Goal: Find contact information: Find contact information

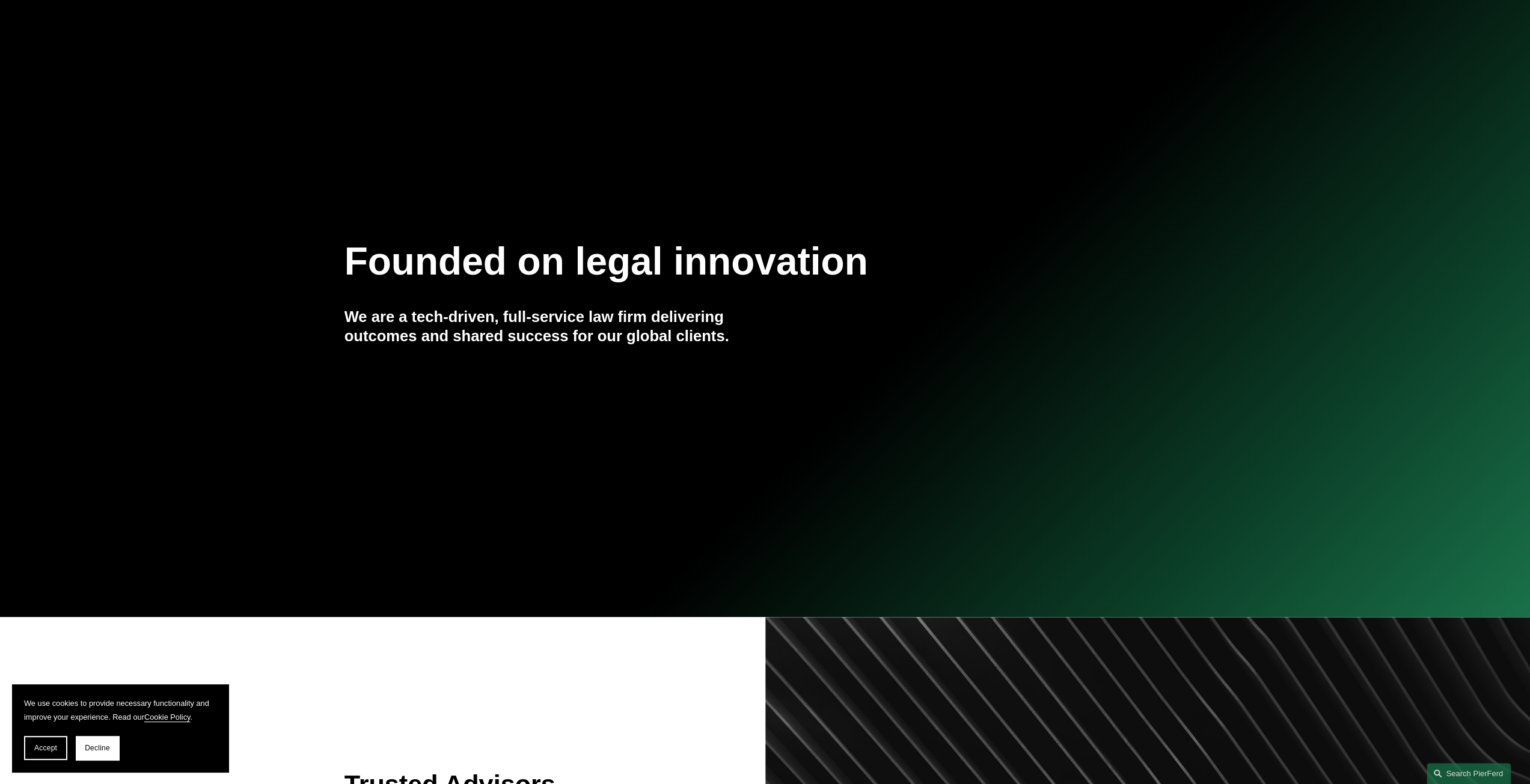
scroll to position [180, 0]
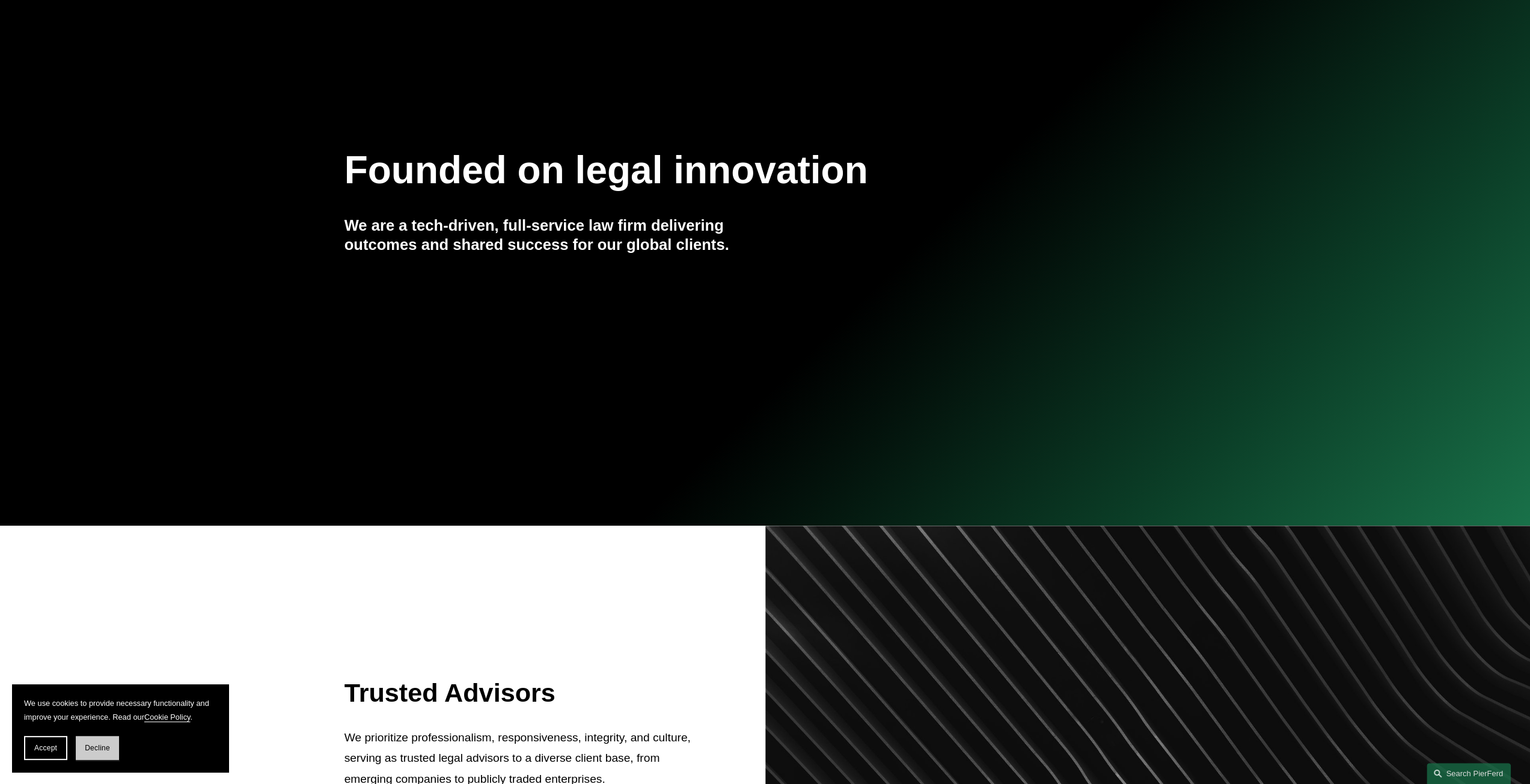
click at [106, 747] on span "Decline" at bounding box center [97, 748] width 25 height 8
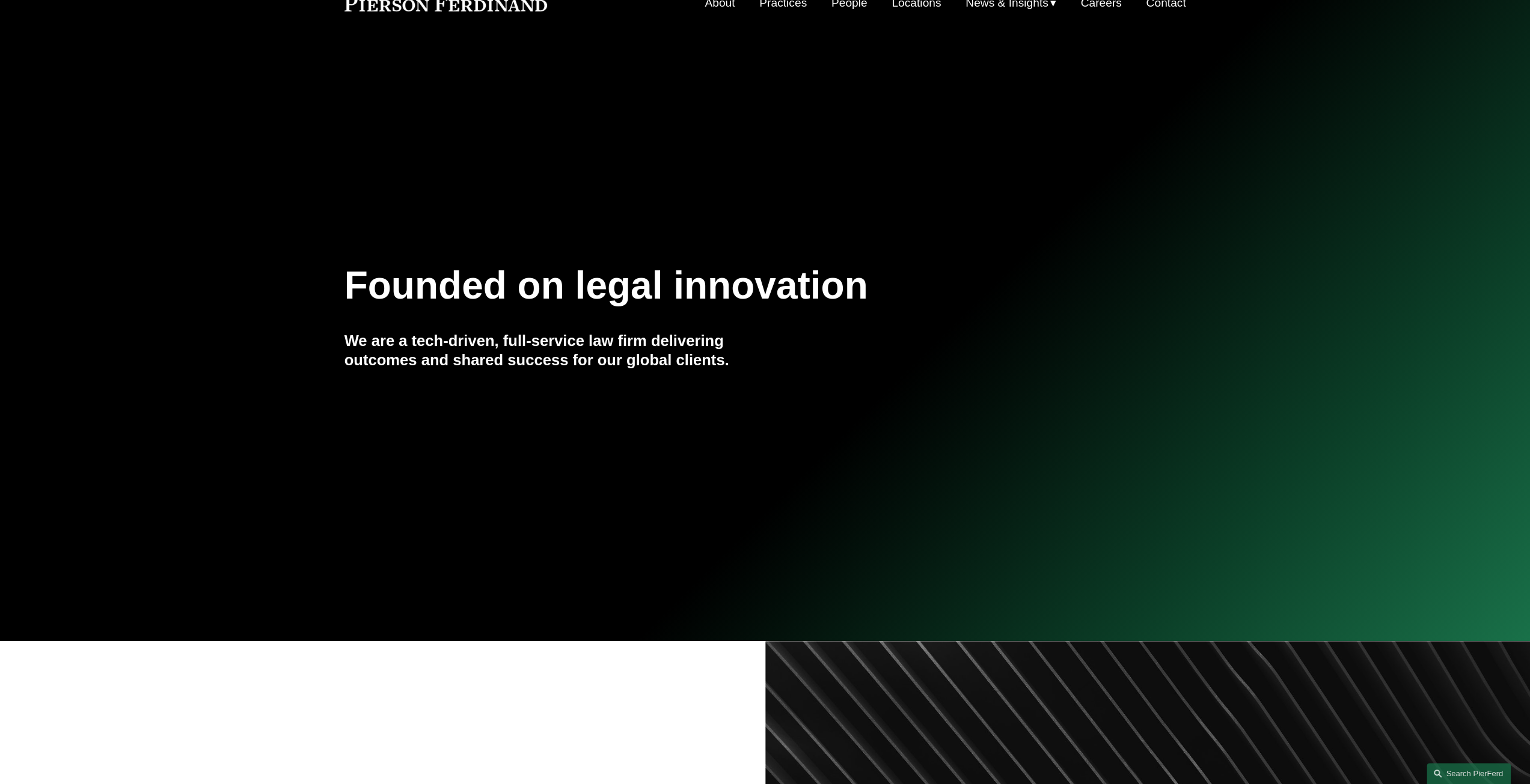
scroll to position [0, 0]
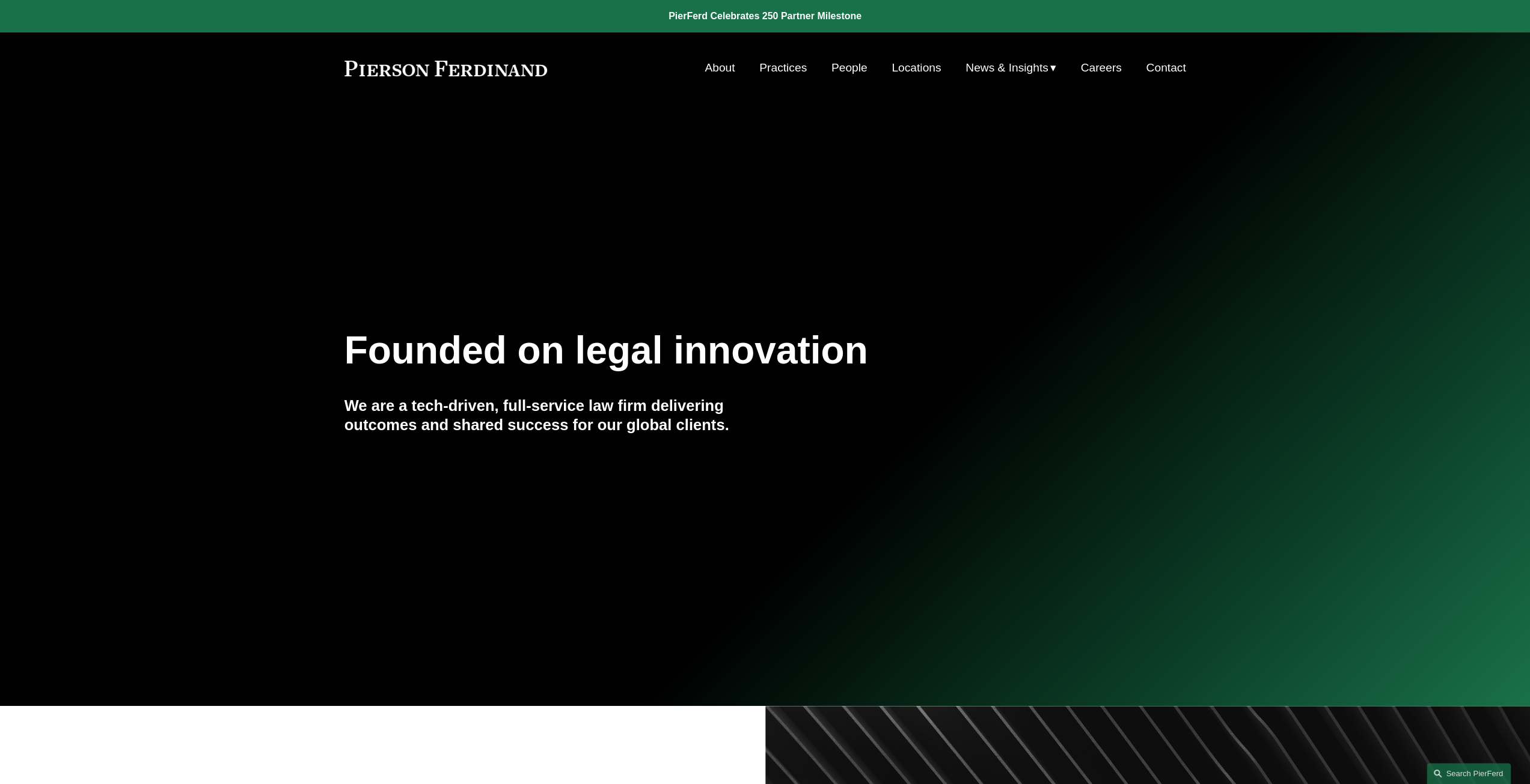
click at [711, 68] on link "About" at bounding box center [719, 68] width 30 height 23
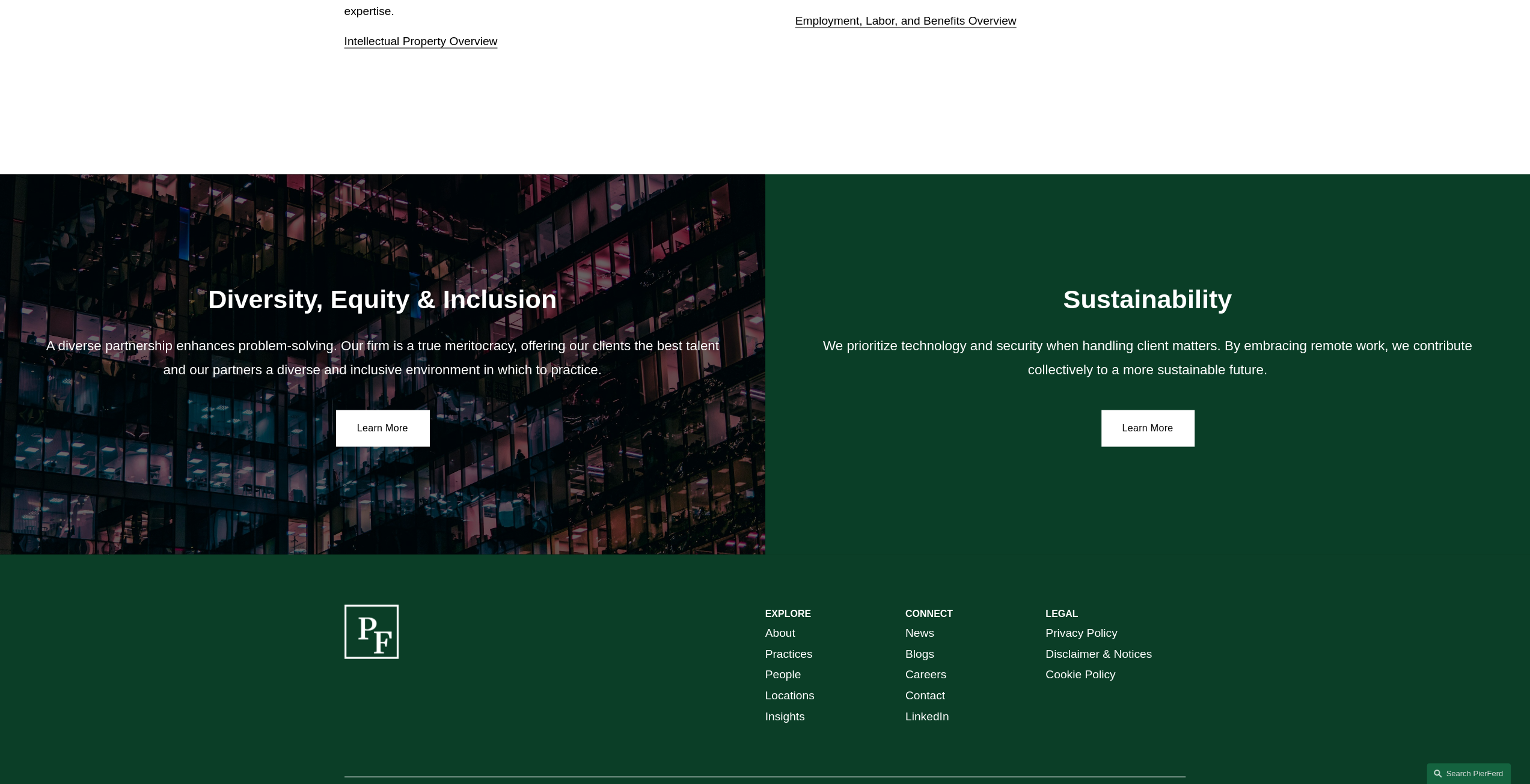
scroll to position [2177, 0]
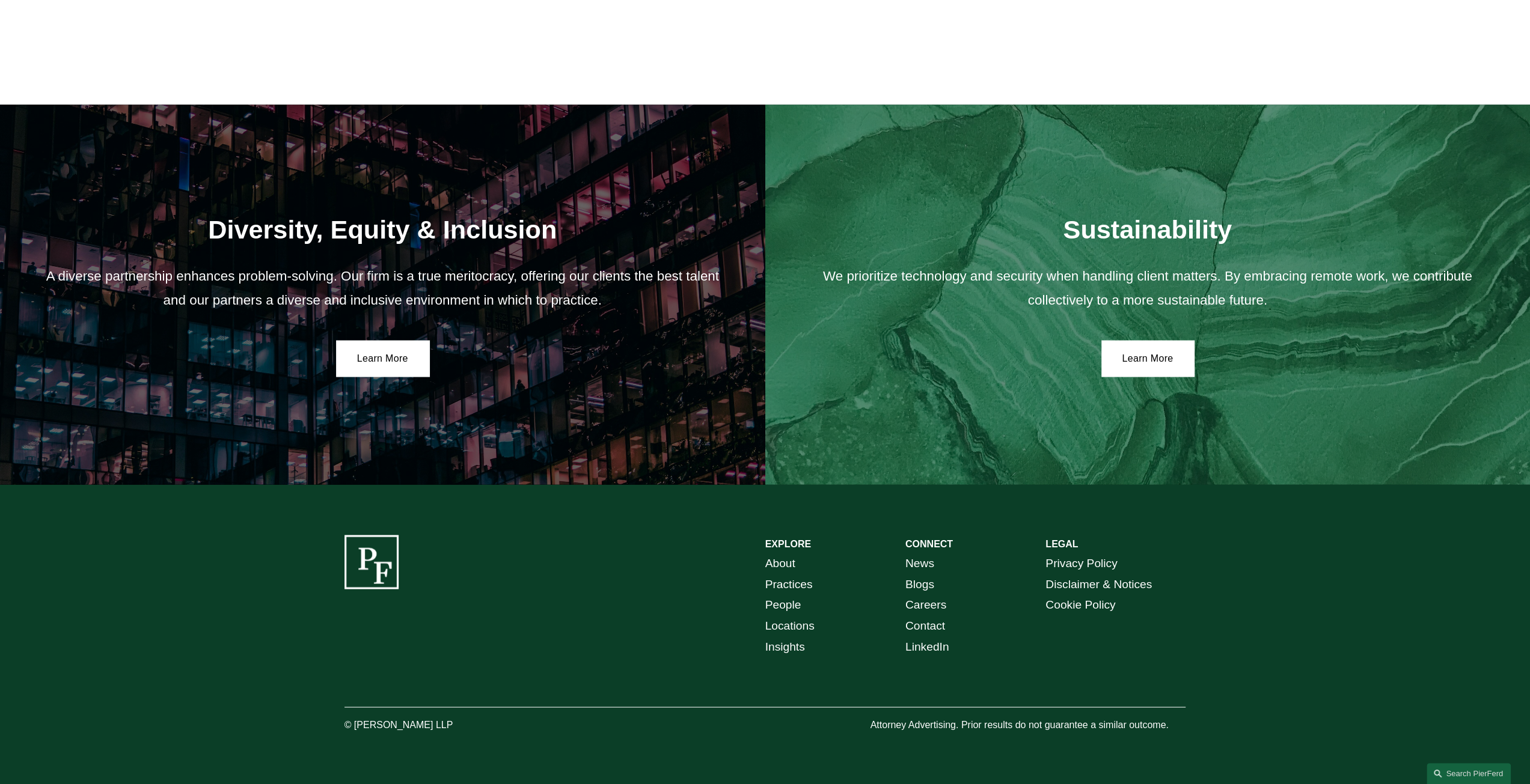
click at [775, 626] on link "Locations" at bounding box center [789, 626] width 49 height 21
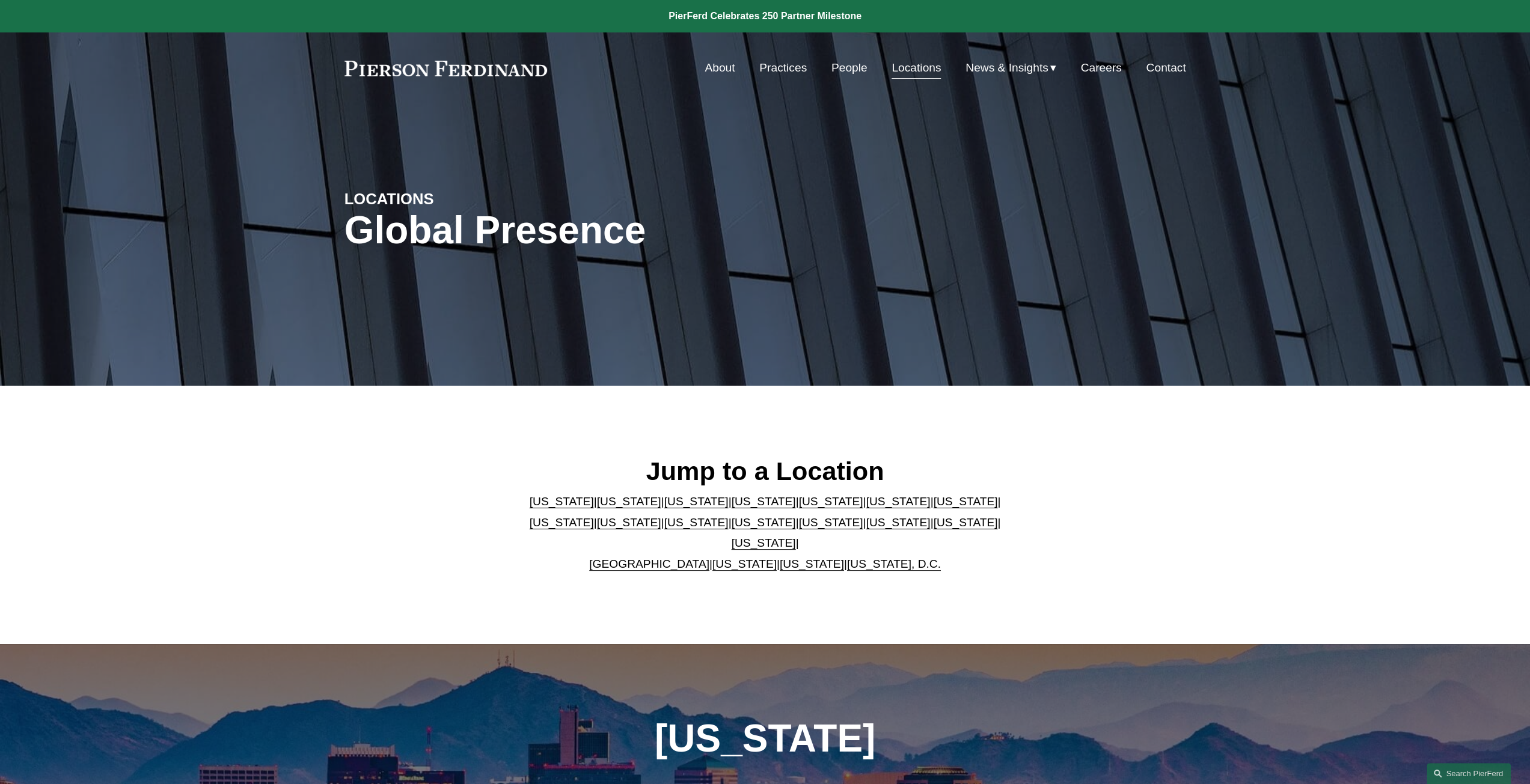
click at [607, 508] on link "[US_STATE]" at bounding box center [629, 501] width 65 height 12
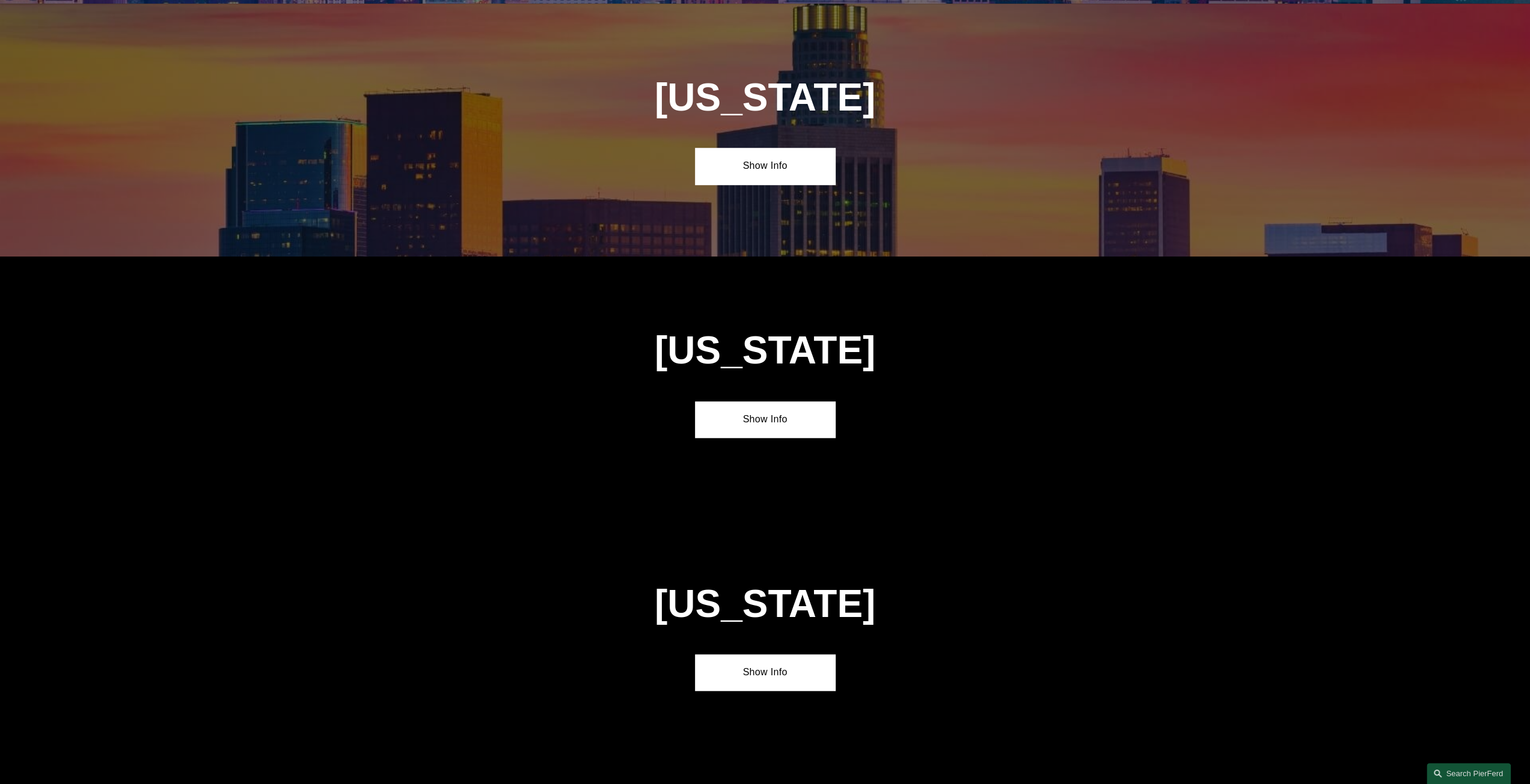
scroll to position [898, 0]
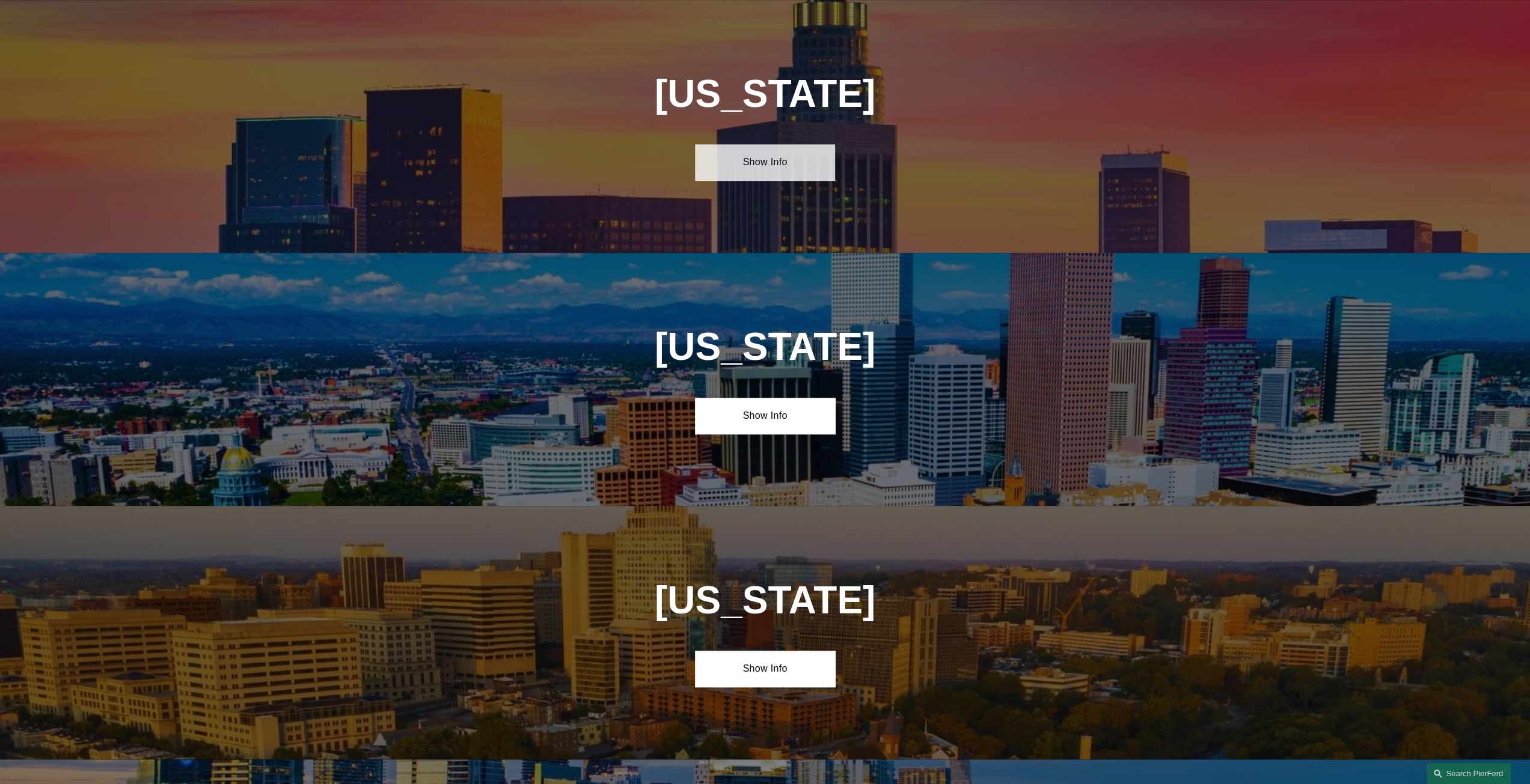
click at [747, 164] on link "Show Info" at bounding box center [765, 162] width 140 height 36
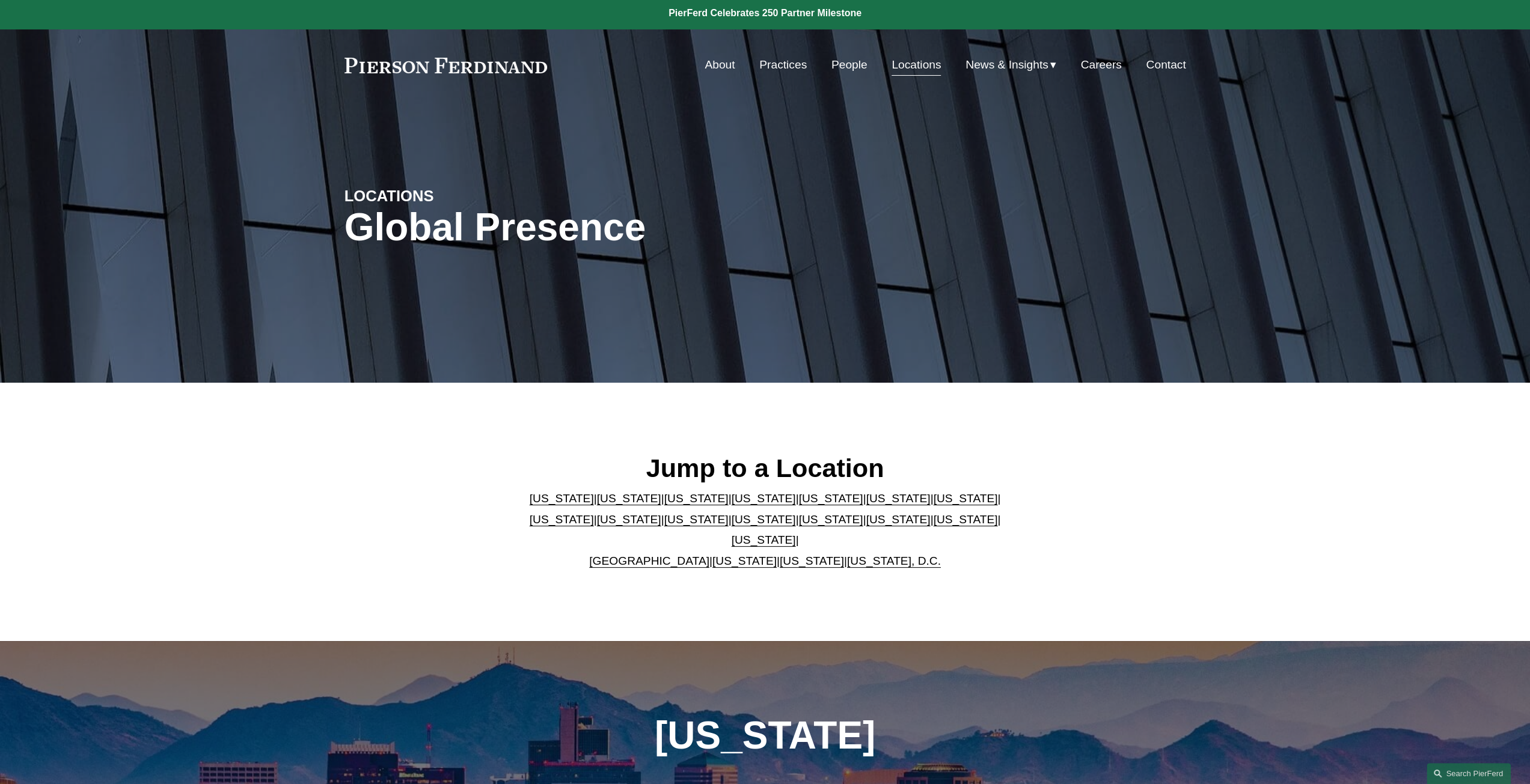
scroll to position [0, 0]
